Goal: Find specific page/section: Find specific page/section

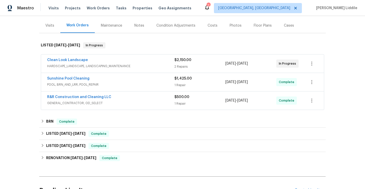
scroll to position [60, 0]
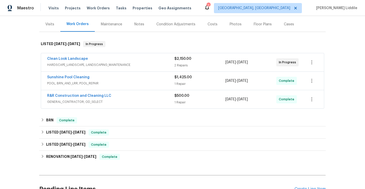
click at [175, 82] on div "1 Repair" at bounding box center [199, 83] width 51 height 5
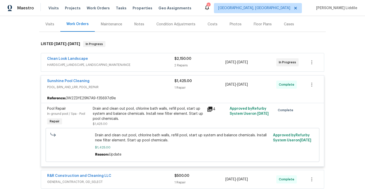
click at [174, 87] on span "POOL, BRN_AND_LRR, POOL_REPAIR" at bounding box center [110, 87] width 127 height 5
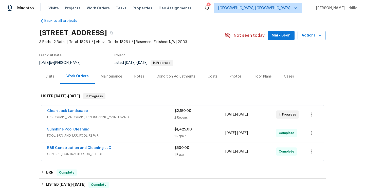
scroll to position [0, 0]
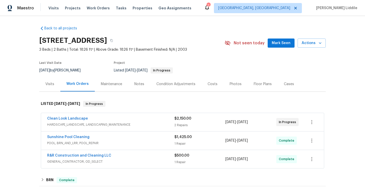
click at [175, 86] on div "Condition Adjustments" at bounding box center [175, 84] width 39 height 5
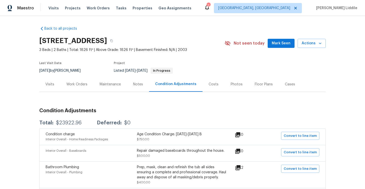
click at [289, 84] on div "Cases" at bounding box center [290, 84] width 10 height 5
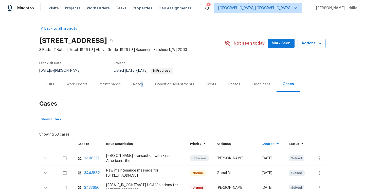
click at [142, 84] on div "Notes" at bounding box center [138, 84] width 10 height 5
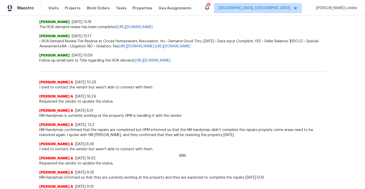
scroll to position [205, 0]
click at [141, 85] on span "I tried to contact the vendor but wasn't able to connect with them." at bounding box center [182, 87] width 286 height 5
